Goal: Information Seeking & Learning: Check status

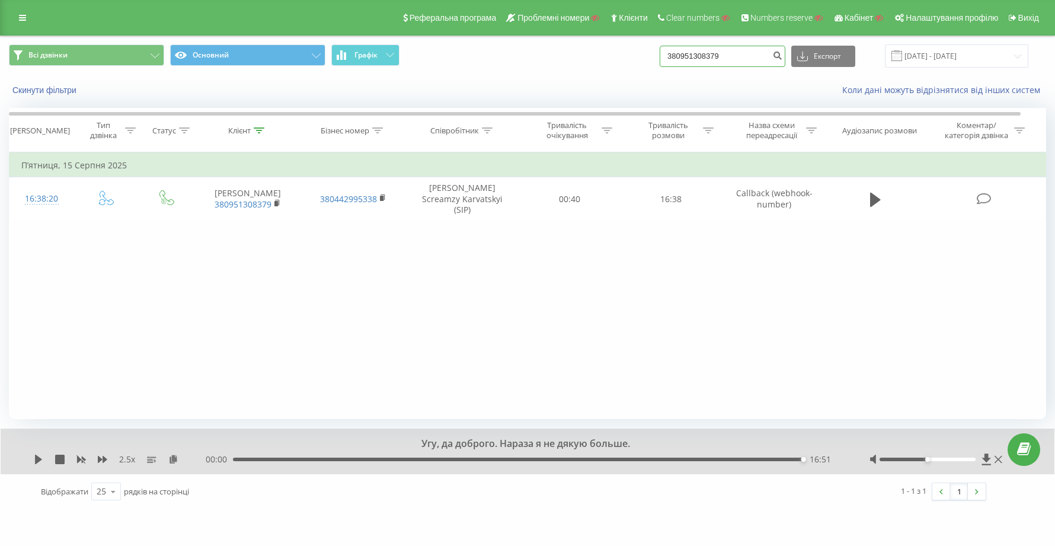
click at [769, 62] on input "380951308379" at bounding box center [723, 56] width 126 height 21
type input "3"
paste input "380935704144"
type input "380935704144"
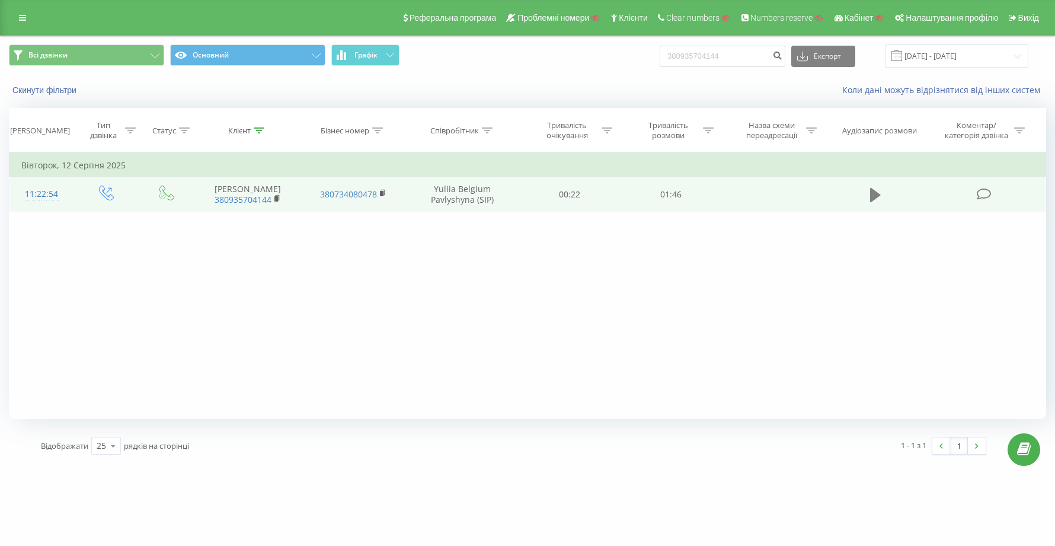
click at [879, 192] on icon at bounding box center [875, 195] width 11 height 17
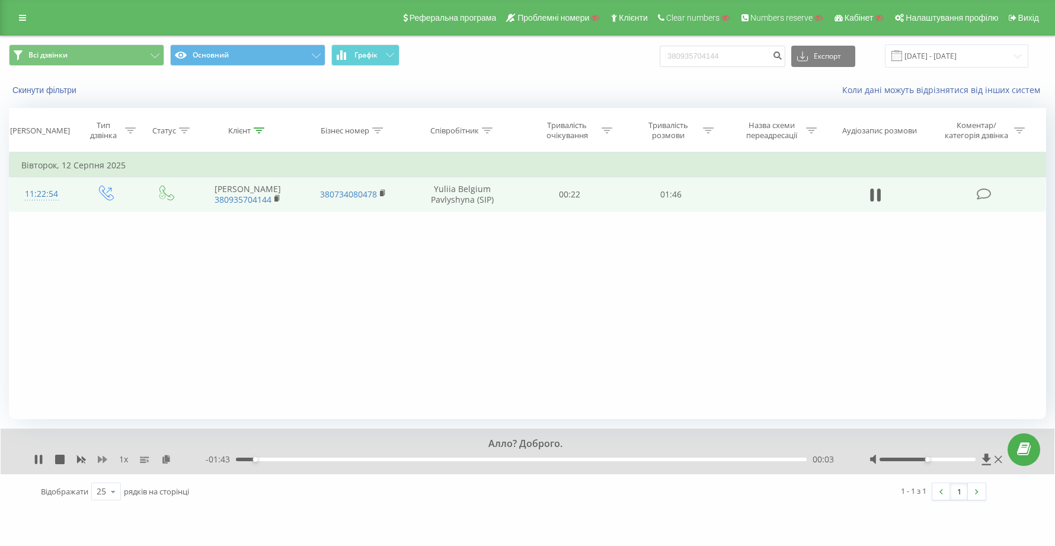
click at [103, 458] on icon at bounding box center [102, 459] width 9 height 7
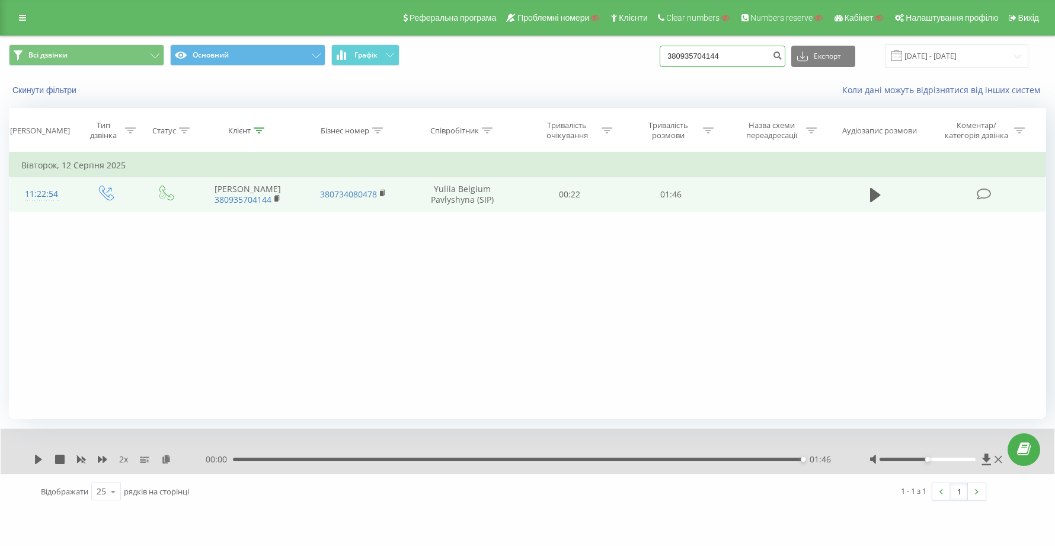
click at [766, 57] on input "380935704144" at bounding box center [723, 56] width 126 height 21
type input "3"
paste input "994502005022"
type input "994502005022"
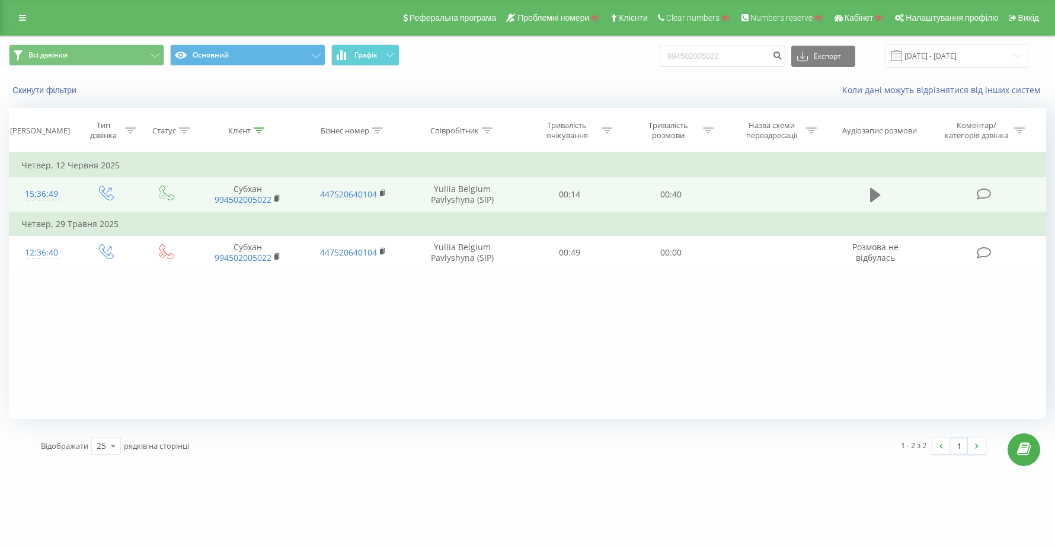
click at [872, 196] on icon at bounding box center [875, 195] width 11 height 14
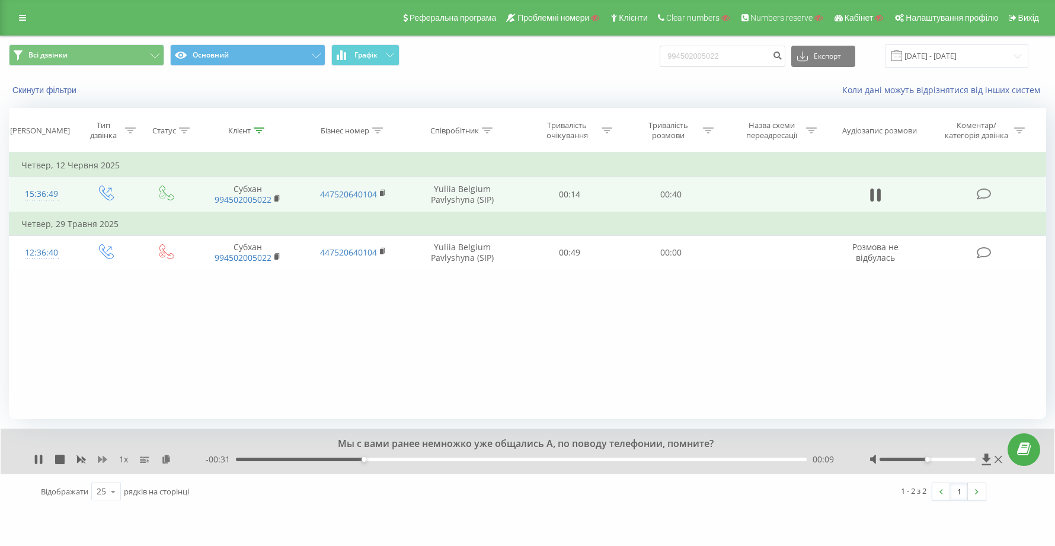
click at [103, 458] on icon at bounding box center [102, 459] width 9 height 7
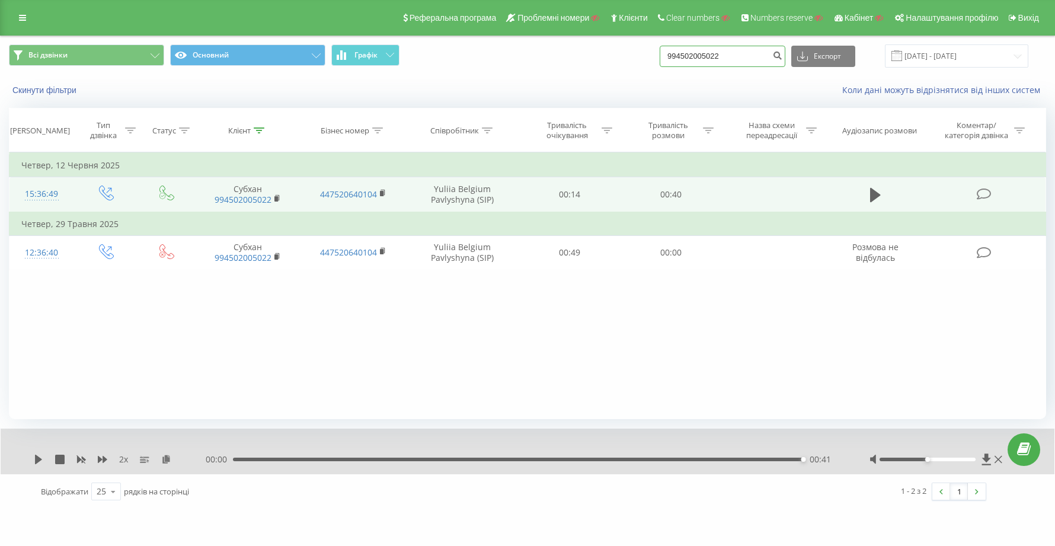
click at [768, 56] on input "994502005022" at bounding box center [723, 56] width 126 height 21
type input "9"
paste input "380505601857"
type input "380505601857"
